Goal: Task Accomplishment & Management: Manage account settings

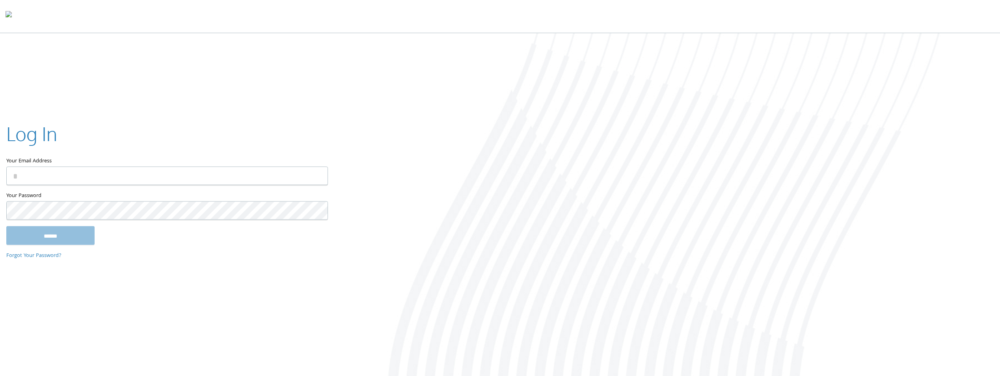
type input "**********"
click at [65, 235] on input "******" at bounding box center [50, 235] width 88 height 19
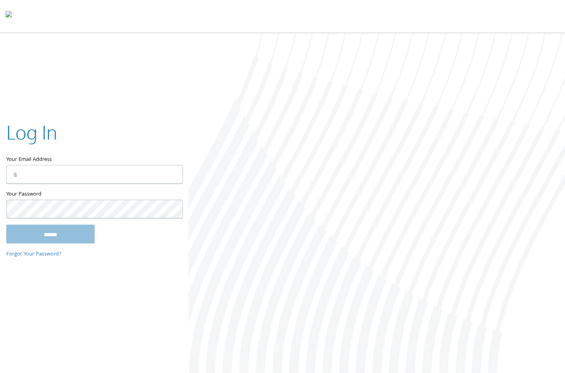
type input "**********"
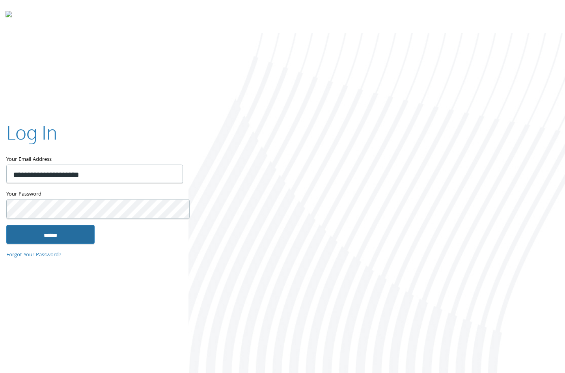
click at [55, 232] on input "******" at bounding box center [50, 234] width 88 height 19
